Goal: Task Accomplishment & Management: Manage account settings

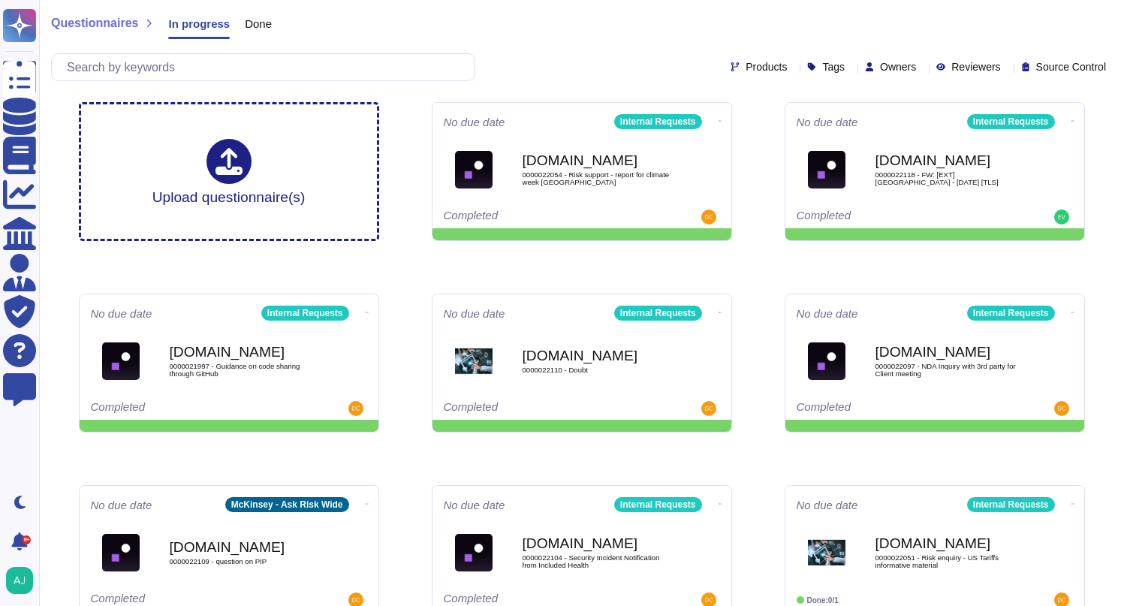
click at [438, 48] on div "Questionnaires In progress Done Products Tags Owners Reviewers Source Control" at bounding box center [581, 45] width 1085 height 90
click at [487, 32] on div "Questionnaires In progress Done" at bounding box center [581, 27] width 1061 height 30
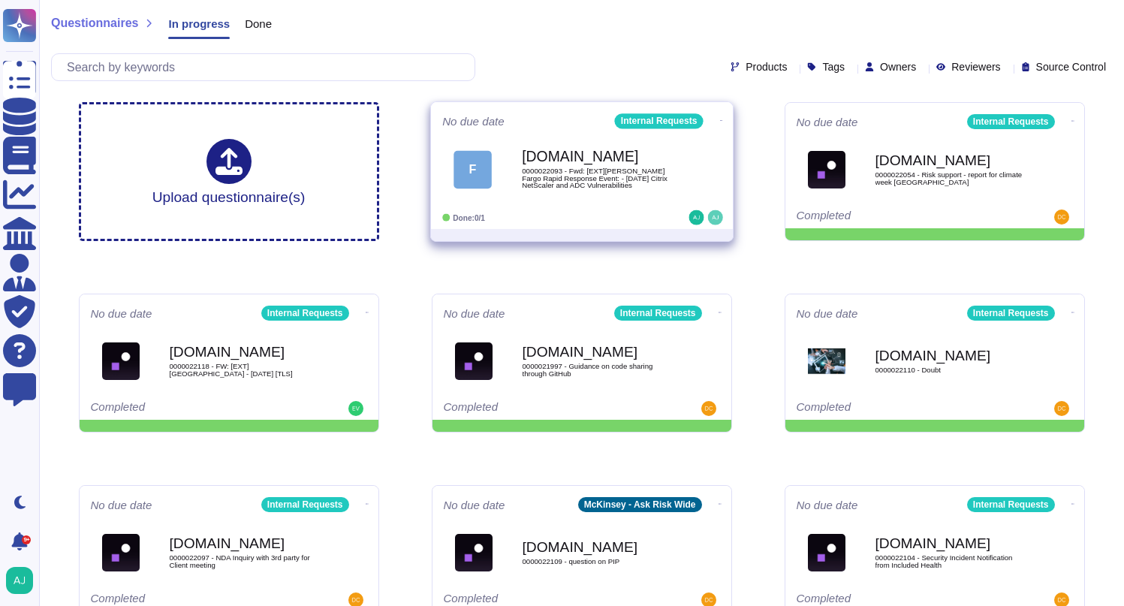
click at [719, 119] on icon at bounding box center [720, 121] width 3 height 4
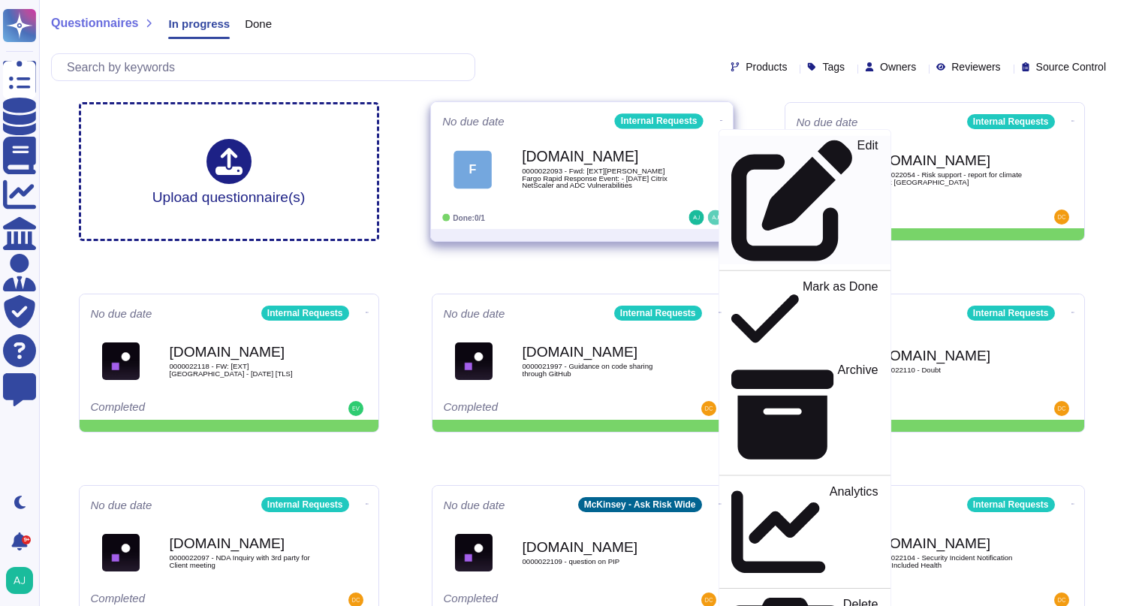
click at [857, 143] on p "Edit" at bounding box center [867, 201] width 21 height 122
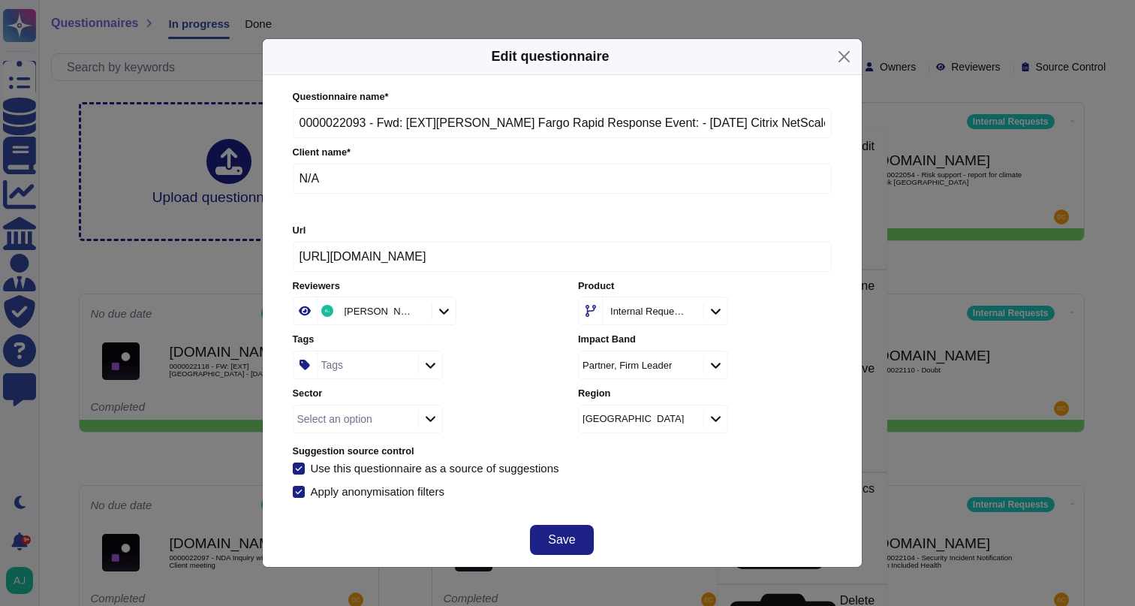
click at [371, 175] on input "N/A" at bounding box center [562, 179] width 539 height 30
drag, startPoint x: 292, startPoint y: 175, endPoint x: 252, endPoint y: 174, distance: 40.5
click at [252, 174] on div "Edit questionnaire Questionnaire name * 0000022093 - Fwd: [EXT][PERSON_NAME] Fa…" at bounding box center [567, 303] width 1135 height 606
paste input "[PERSON_NAME] Fargo & Company"
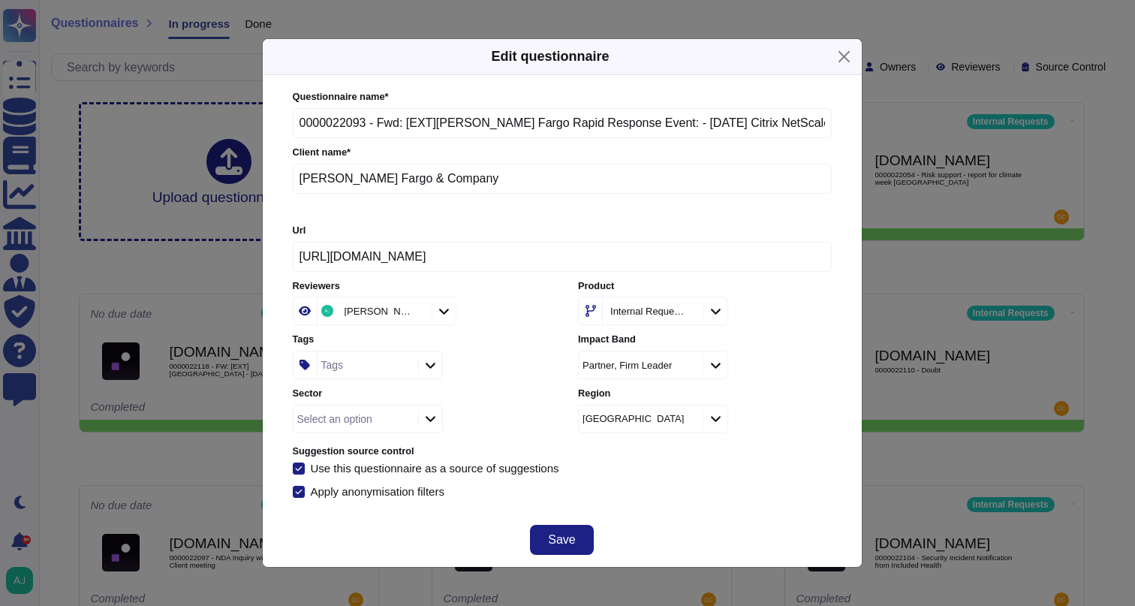
type input "[PERSON_NAME] Fargo & Company"
click at [658, 476] on div "Questionnaire name * 0000022093 - Fwd: [EXT][PERSON_NAME] Fargo Rapid Response …" at bounding box center [562, 294] width 539 height 408
click at [432, 416] on icon at bounding box center [430, 418] width 11 height 13
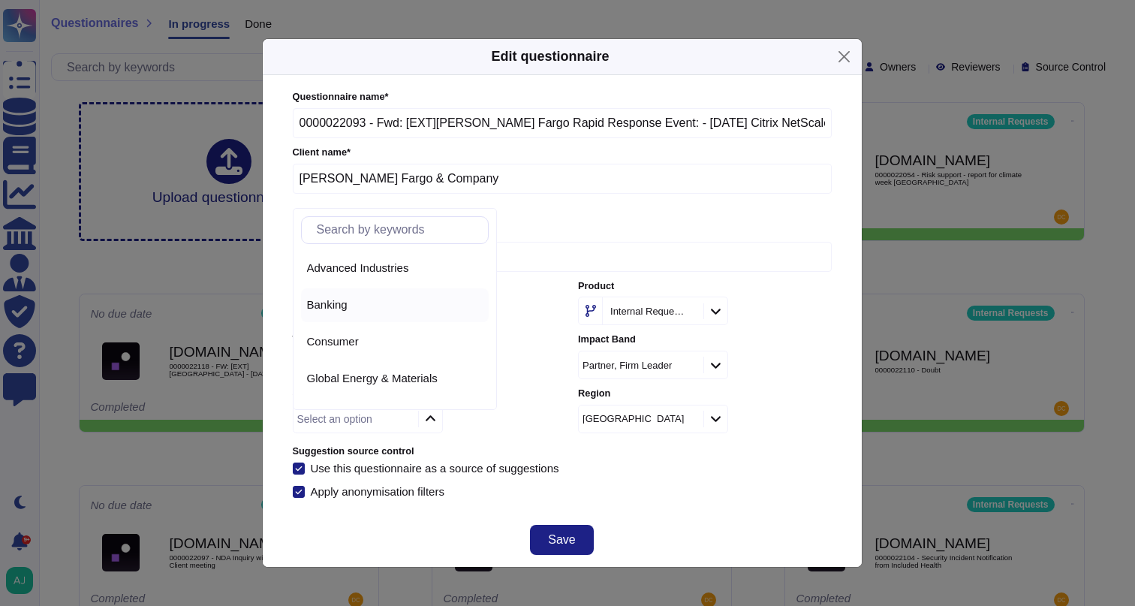
click at [411, 313] on div "Banking" at bounding box center [395, 305] width 188 height 34
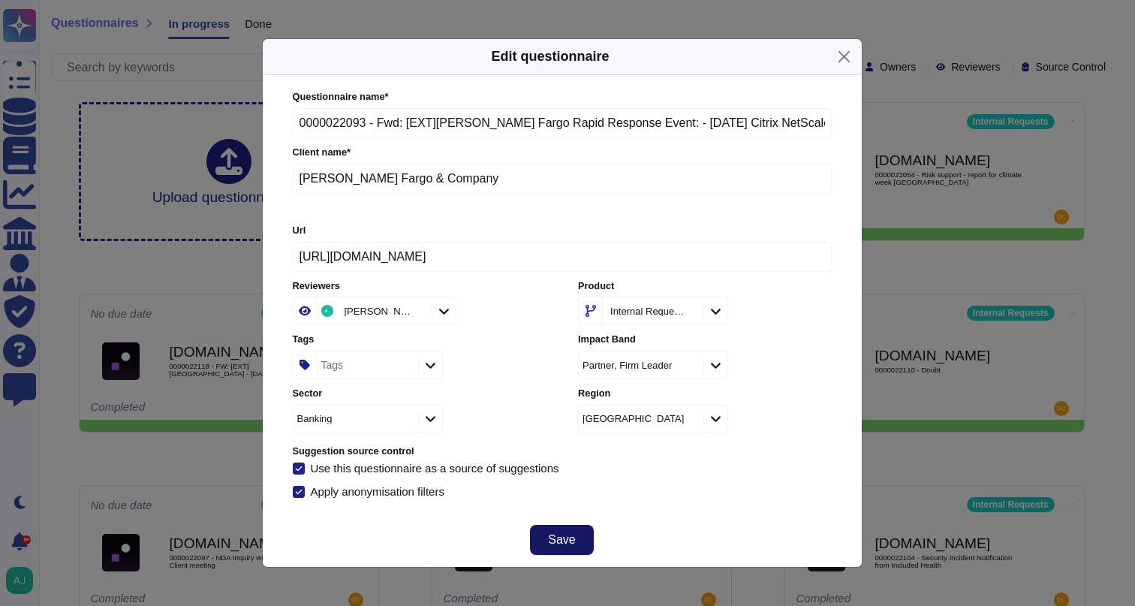
click at [569, 534] on span "Save" at bounding box center [561, 540] width 27 height 12
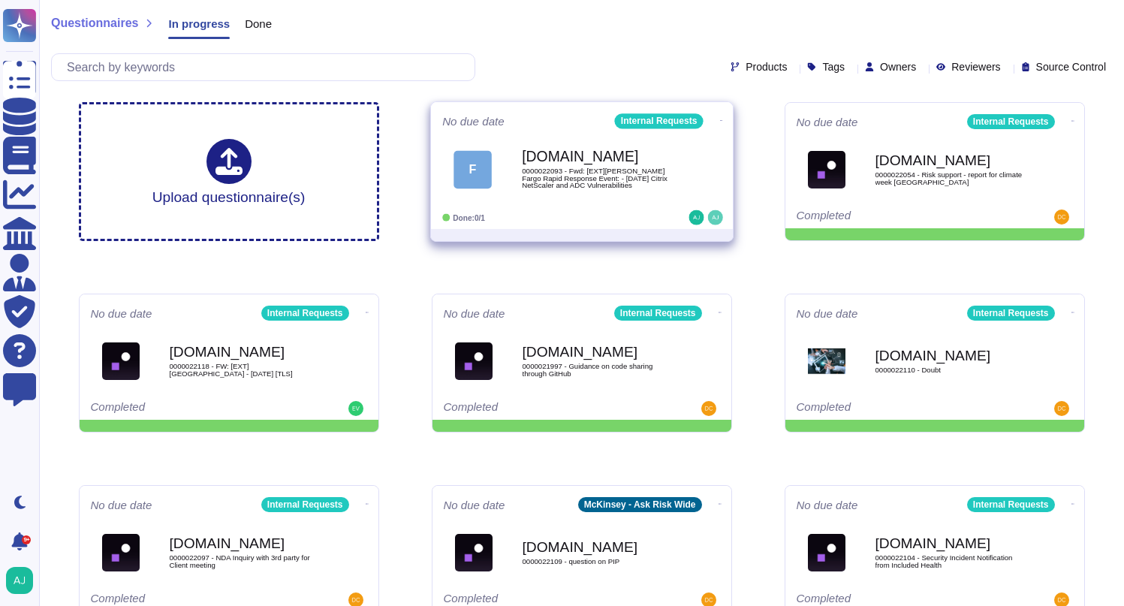
click at [631, 219] on div at bounding box center [674, 217] width 93 height 15
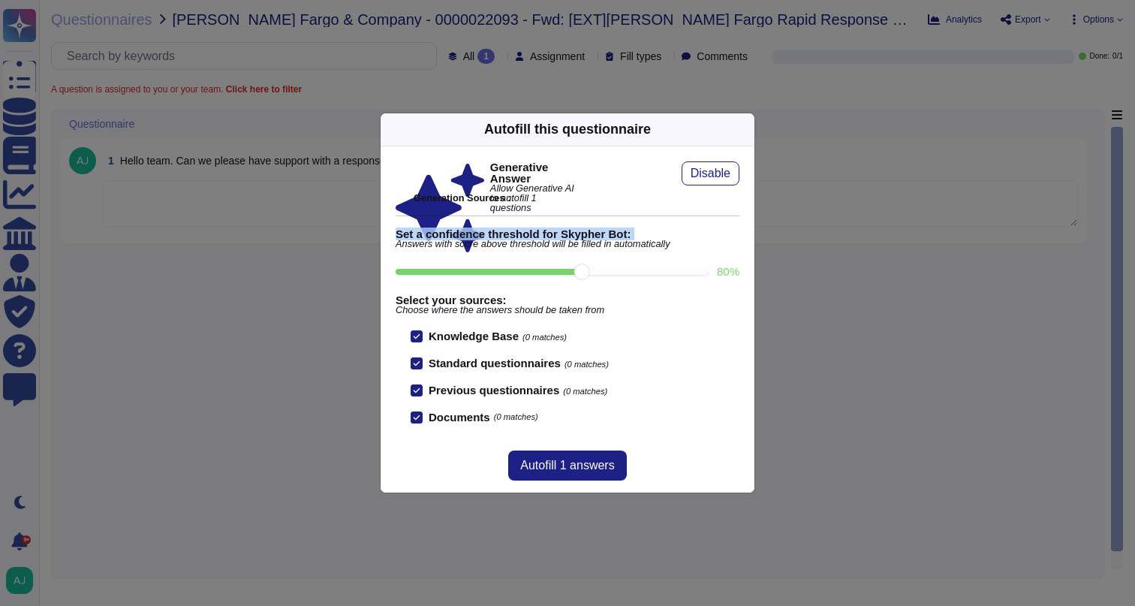
click at [355, 235] on div "Autofill this questionnaire Generative Answer Allow Generative AI to autofill 1…" at bounding box center [567, 303] width 1135 height 606
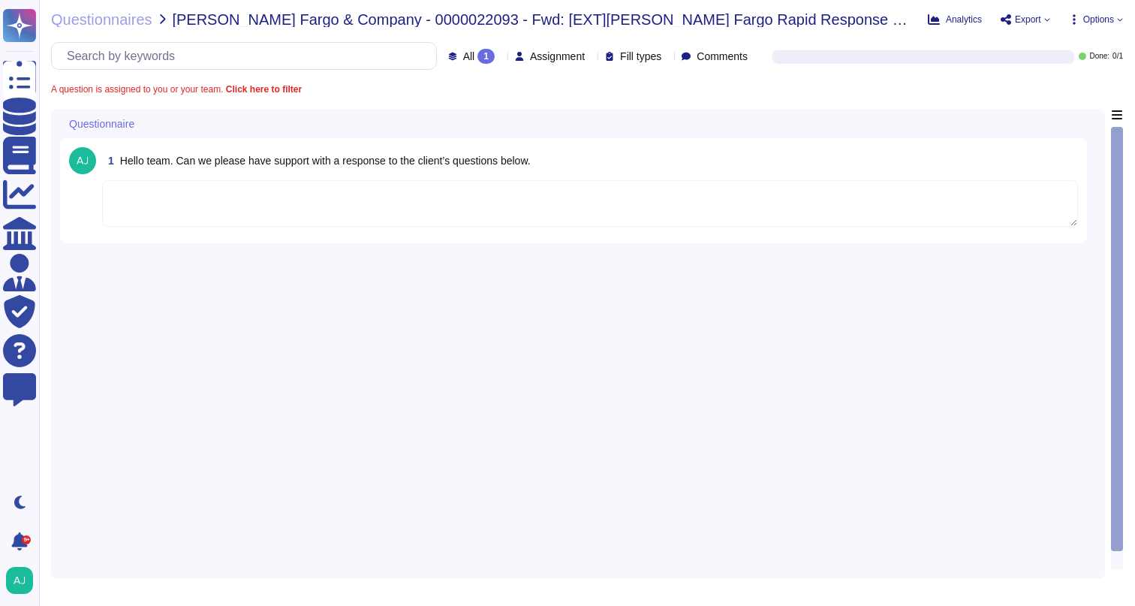
click at [218, 200] on textarea at bounding box center [590, 203] width 976 height 47
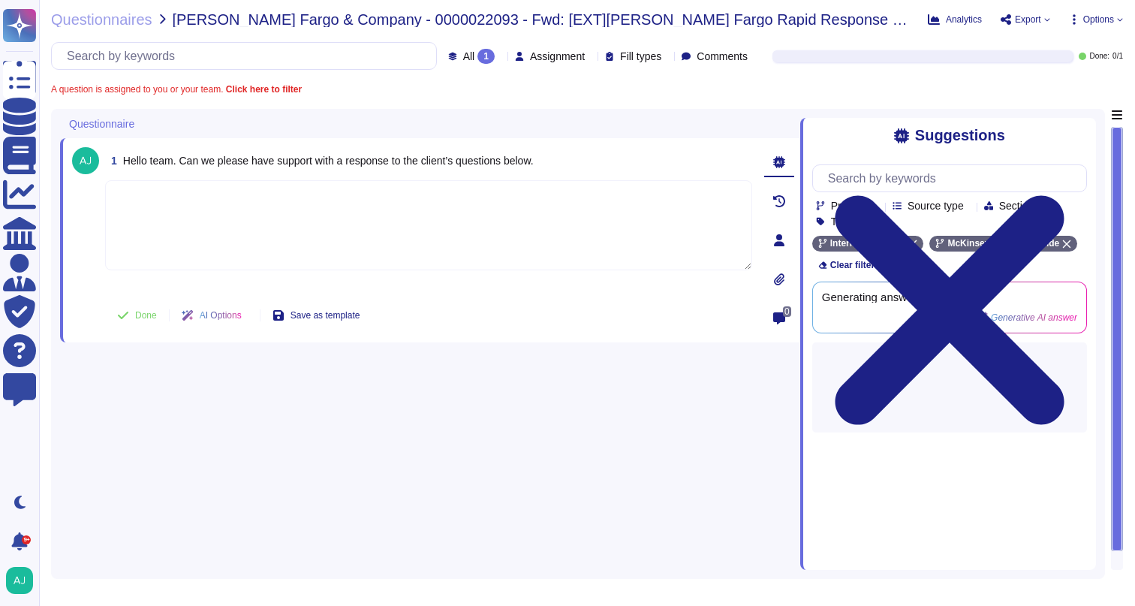
paste textarea "I am looping in our @Client_Response team to help answer the client’s questions…"
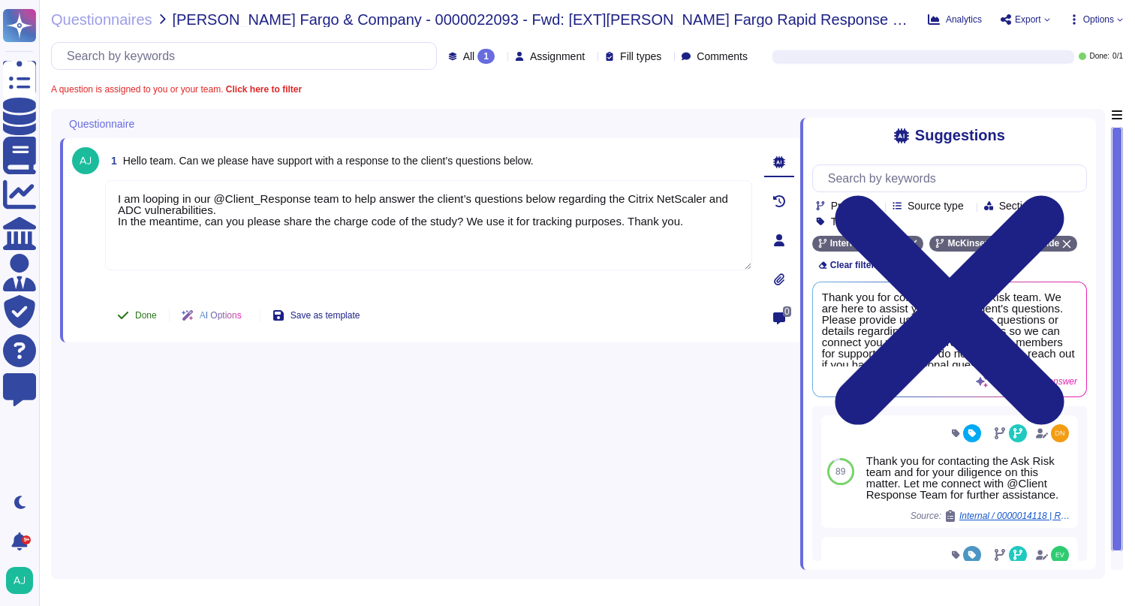
type textarea "I am looping in our @Client_Response team to help answer the client’s questions…"
click at [142, 312] on span "Done" at bounding box center [146, 315] width 22 height 9
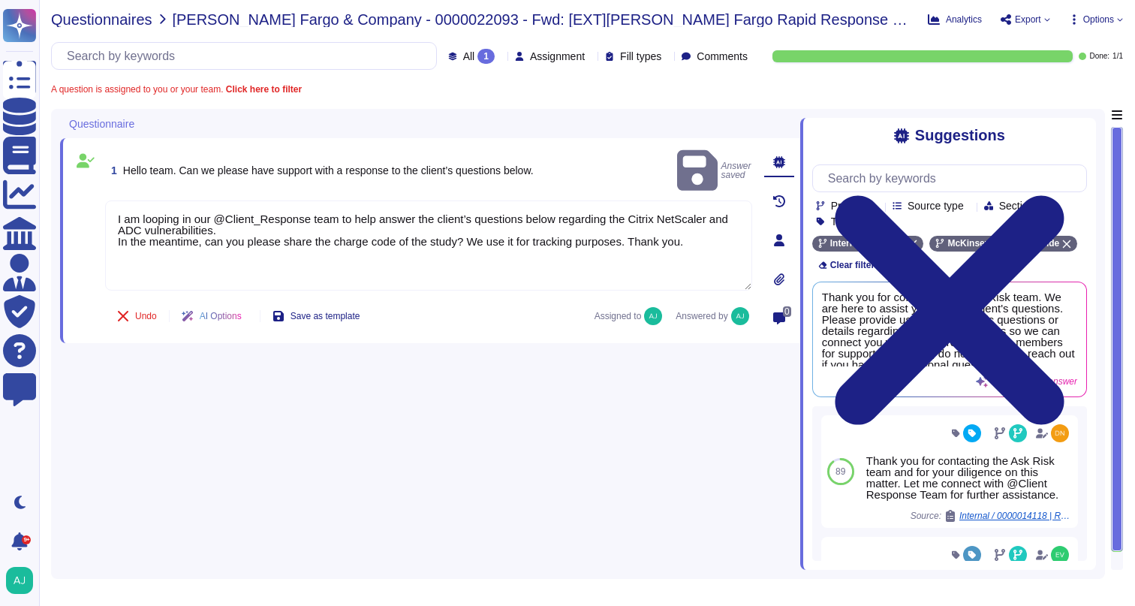
click at [123, 20] on span "Questionnaires" at bounding box center [101, 19] width 101 height 15
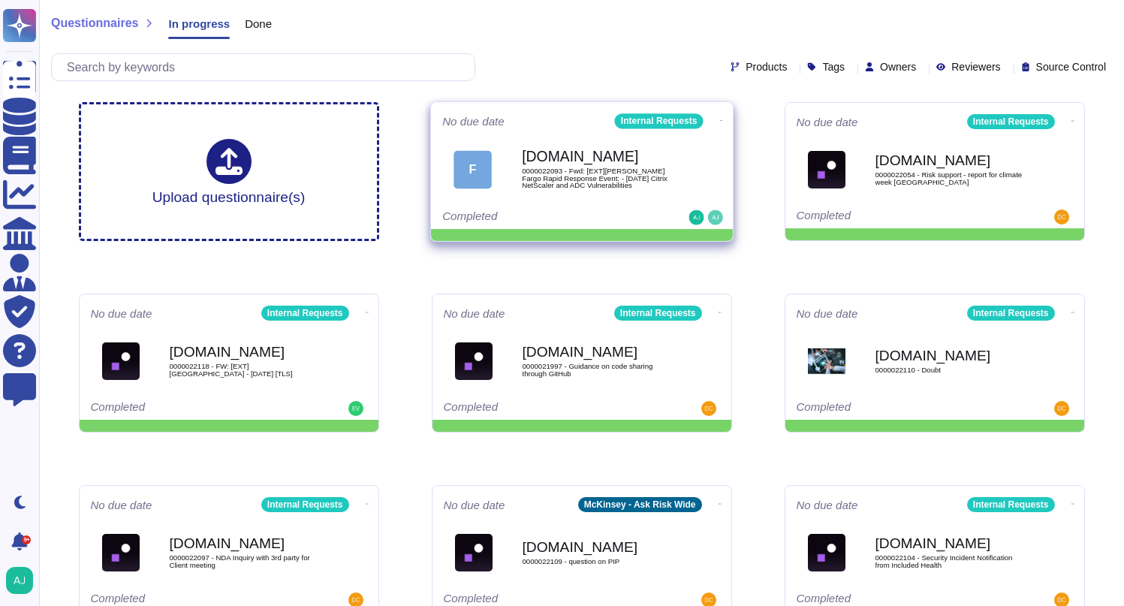
click at [618, 179] on span "0000022093 - Fwd: [EXT][PERSON_NAME] Fargo Rapid Response Event: - [DATE] Citri…" at bounding box center [598, 178] width 152 height 22
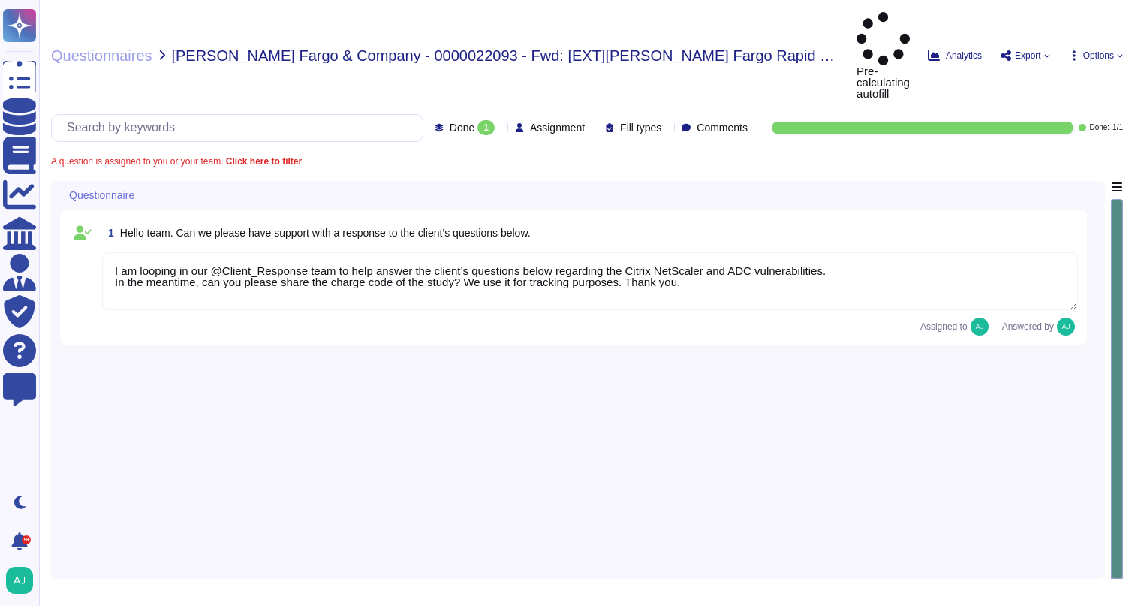
type textarea "I am looping in our @Client_Response team to help answer the client’s questions…"
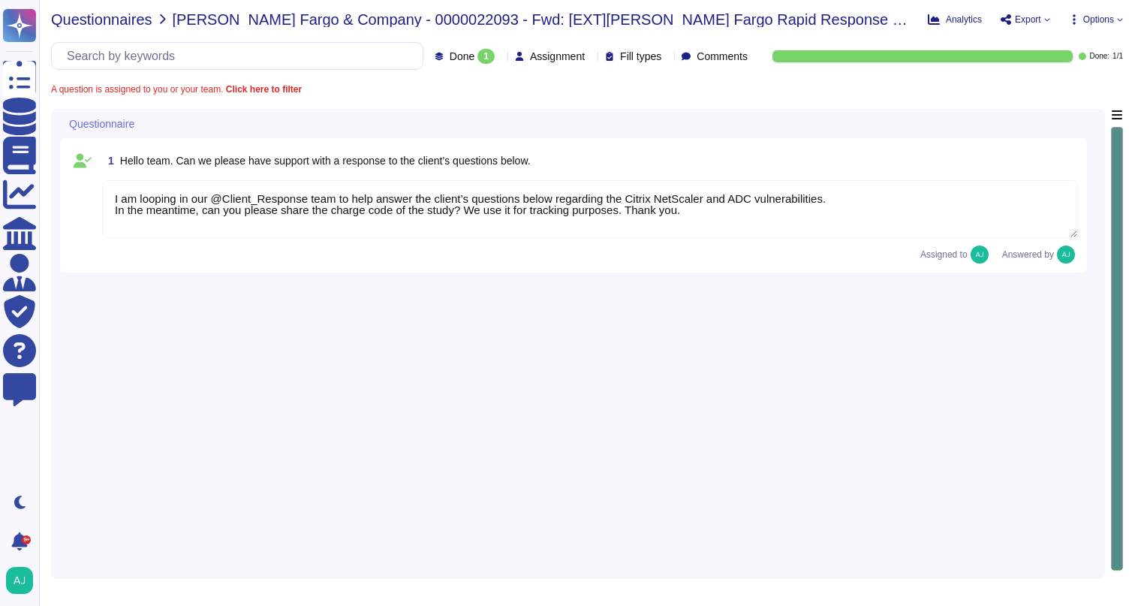
click at [134, 23] on span "Questionnaires" at bounding box center [101, 19] width 101 height 15
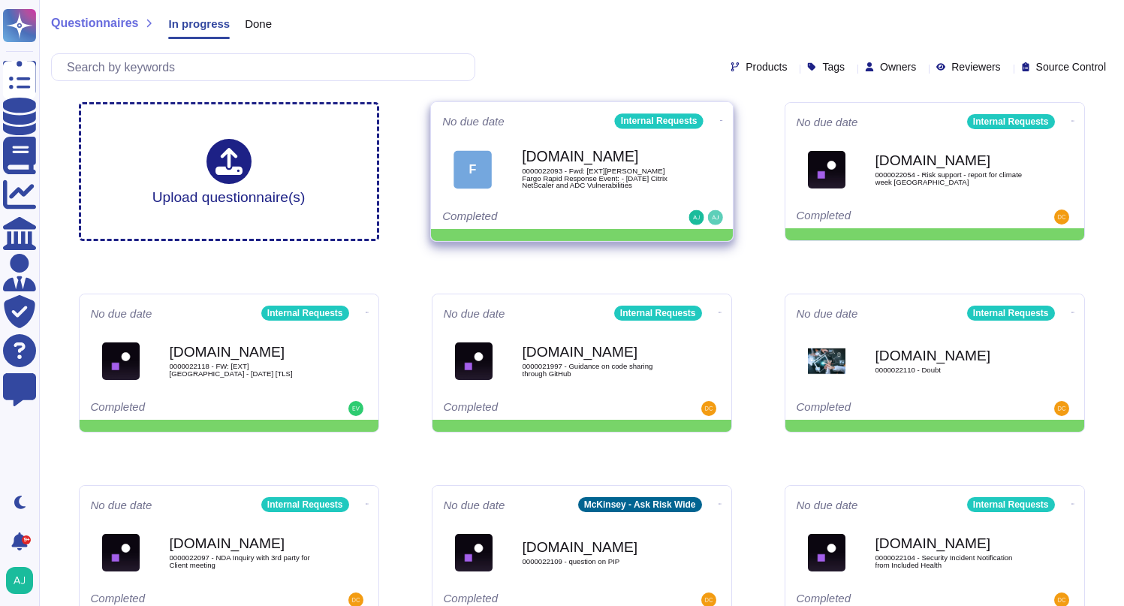
click at [719, 119] on icon at bounding box center [720, 121] width 3 height 4
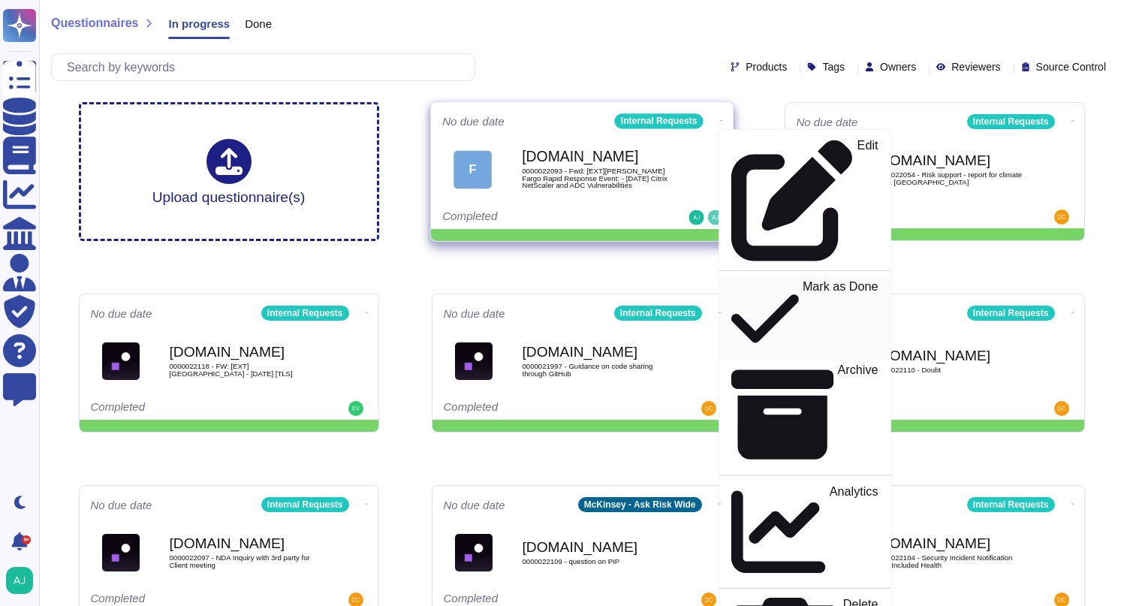
click at [802, 281] on p "Mark as Done" at bounding box center [840, 319] width 76 height 77
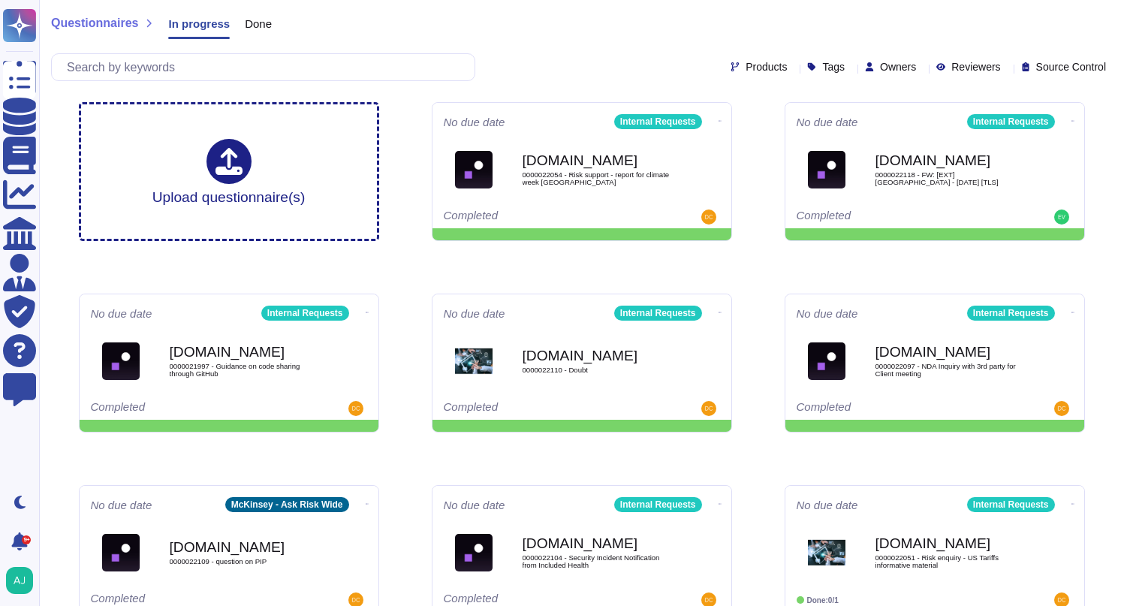
click at [534, 47] on div "Questionnaires In progress Done Products Tags Owners Reviewers Source Control" at bounding box center [581, 45] width 1085 height 90
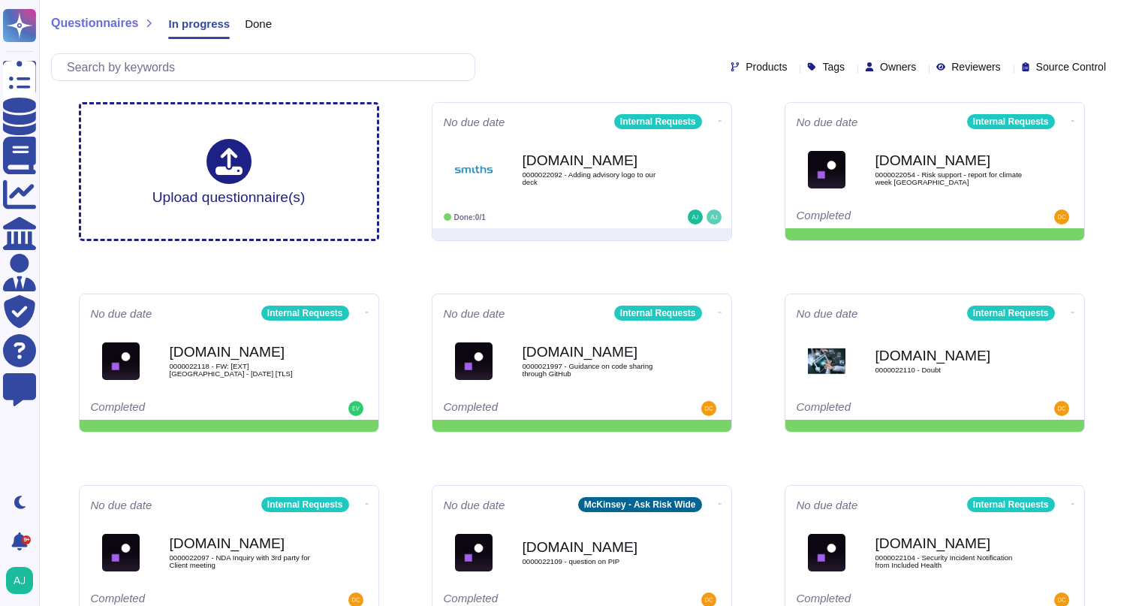
click at [519, 73] on div "Products Tags Owners Reviewers Source Control" at bounding box center [581, 67] width 1061 height 28
click at [705, 170] on span "Force.com 0000022092 - Adding advisory logo to our deck" at bounding box center [582, 170] width 276 height 60
